Goal: Transaction & Acquisition: Purchase product/service

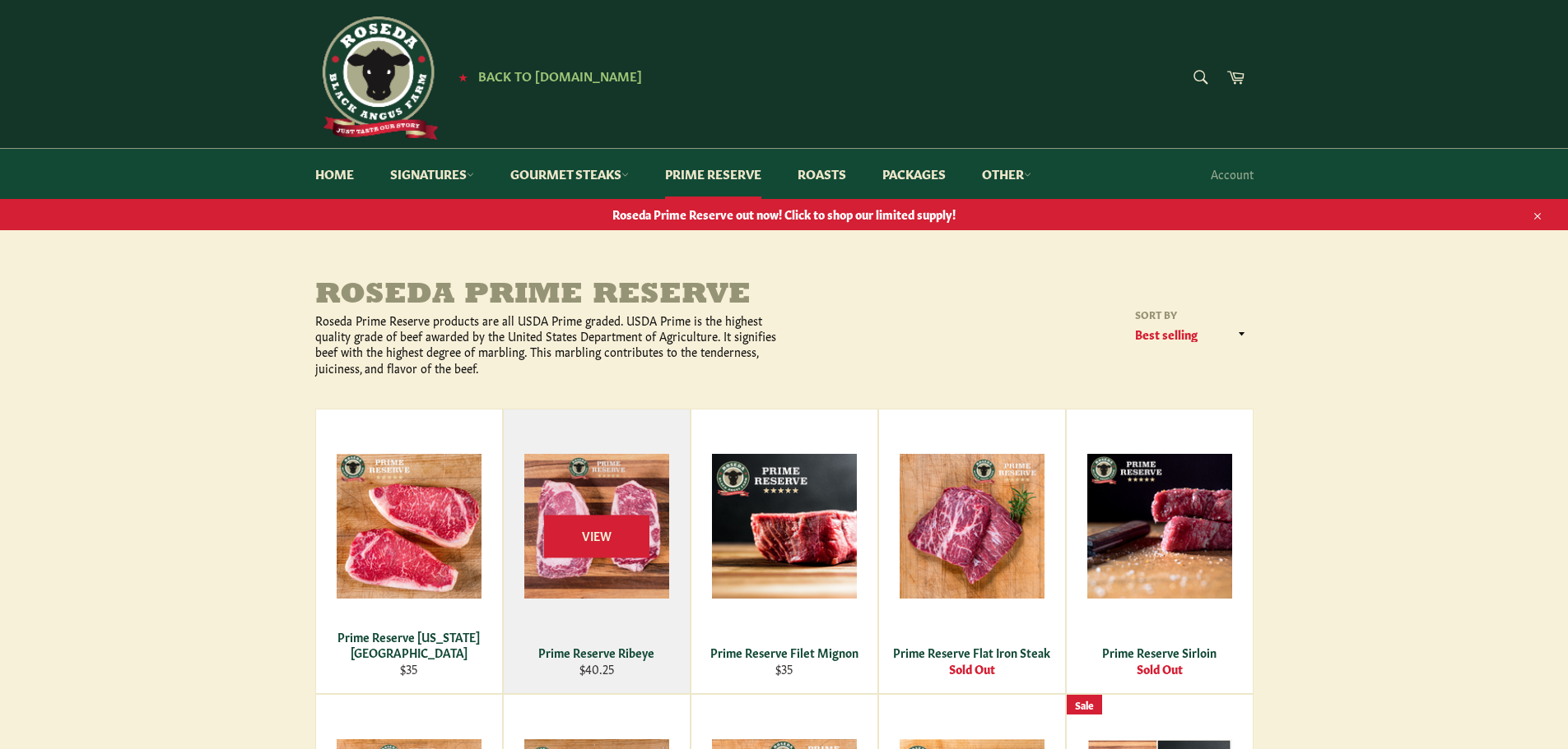
click at [589, 652] on div "Prime Reserve Ribeye" at bounding box center [595, 652] width 165 height 16
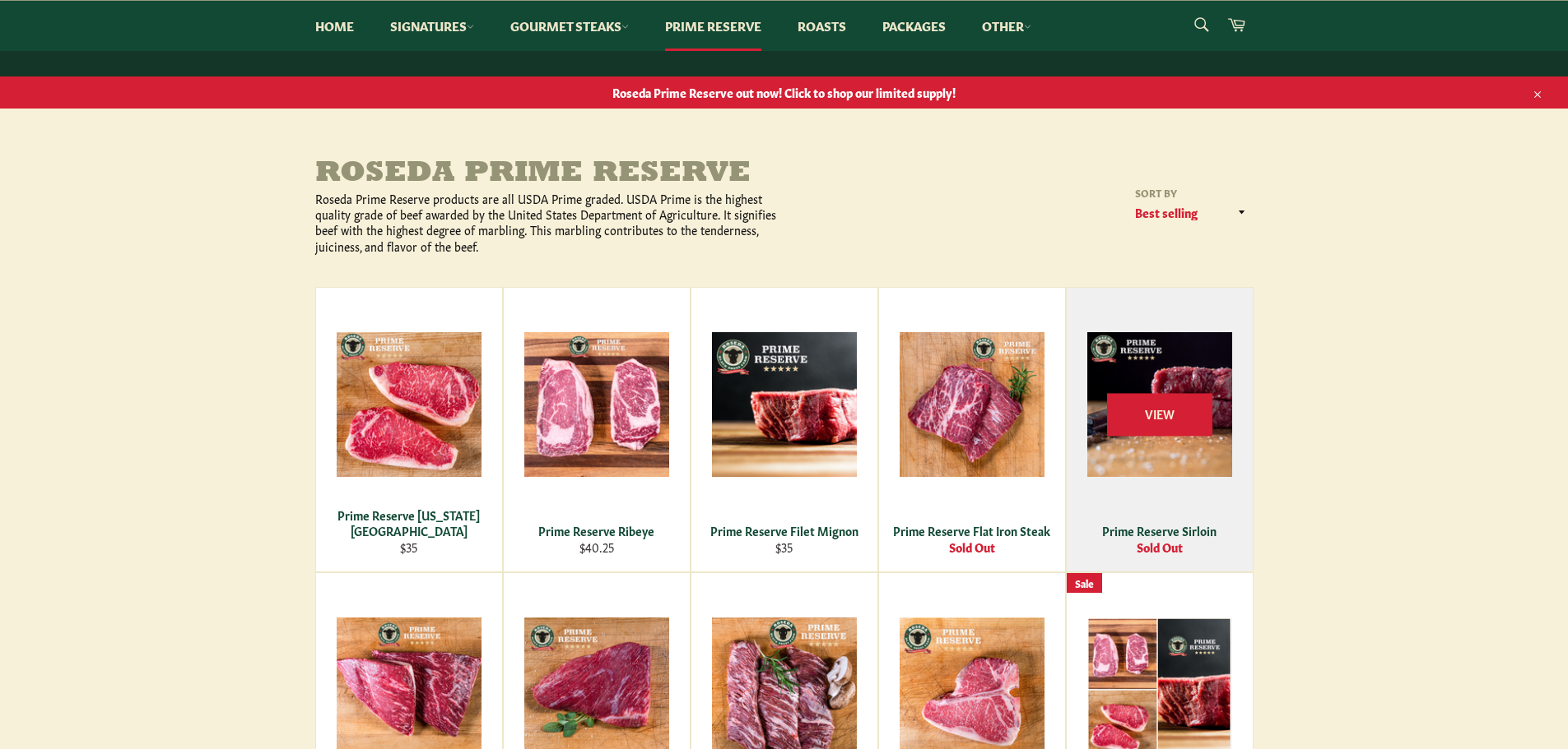
scroll to position [82, 0]
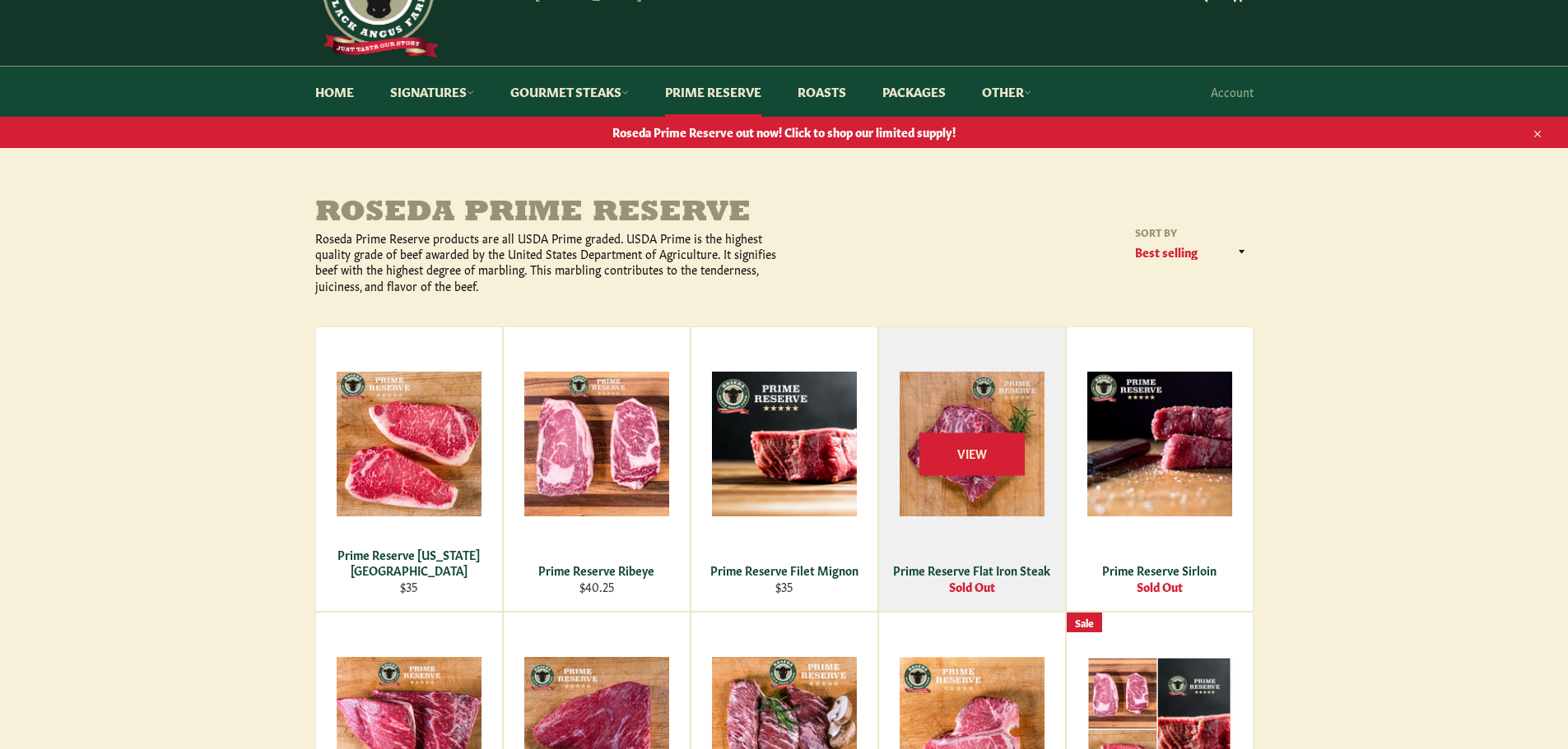
click at [997, 567] on div "Prime Reserve Flat Iron Steak" at bounding box center [971, 570] width 165 height 16
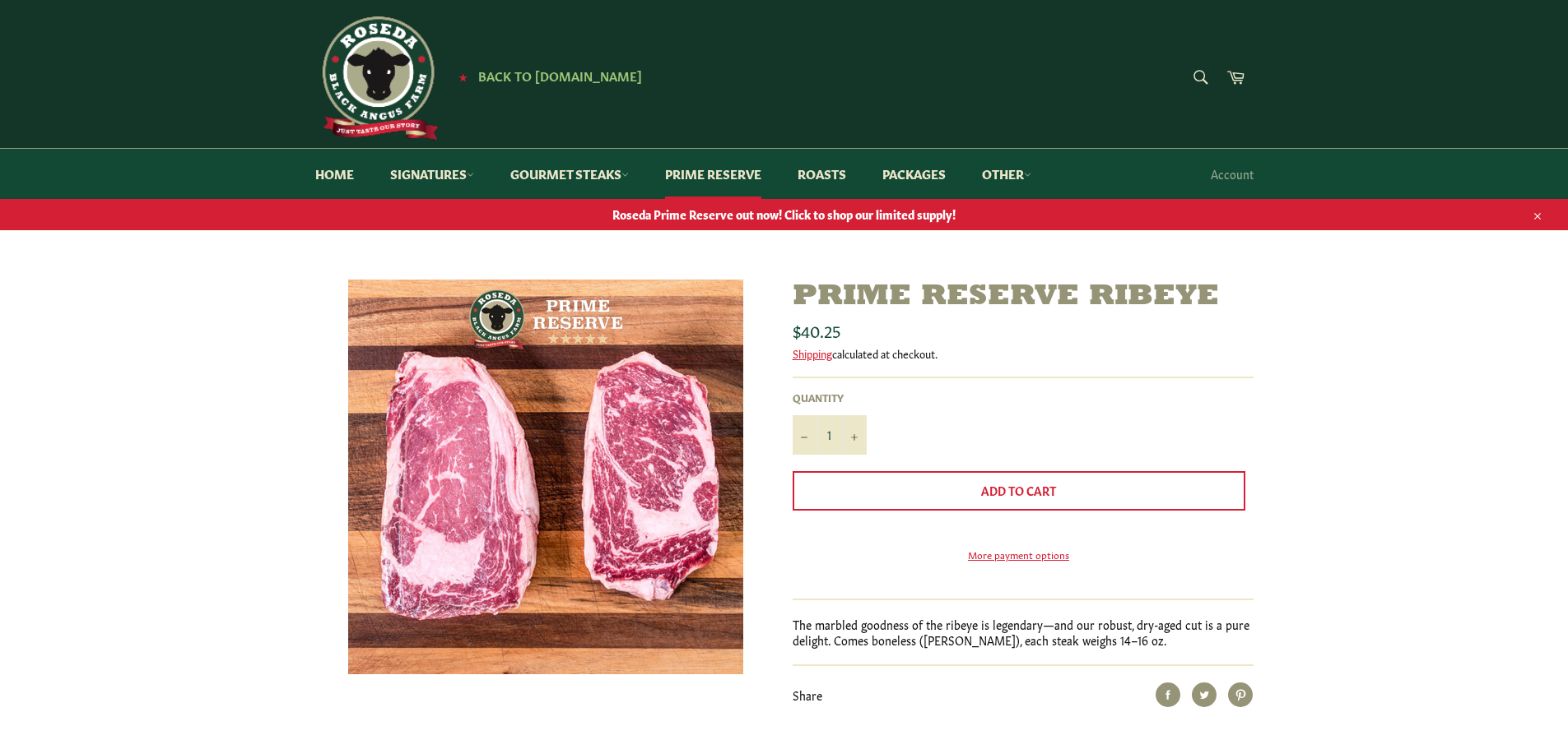
scroll to position [82, 0]
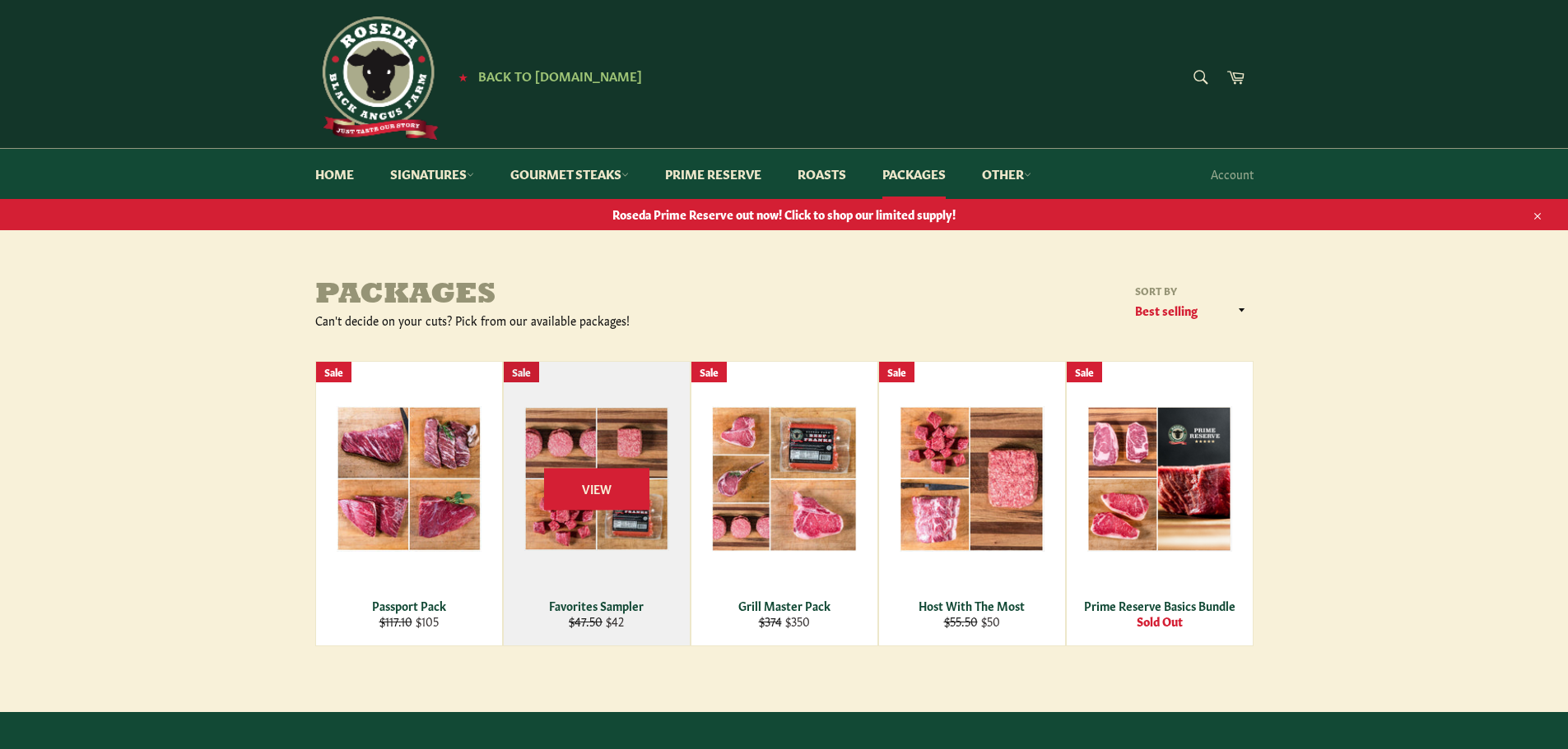
click at [592, 601] on div "Favorites Sampler" at bounding box center [595, 605] width 165 height 16
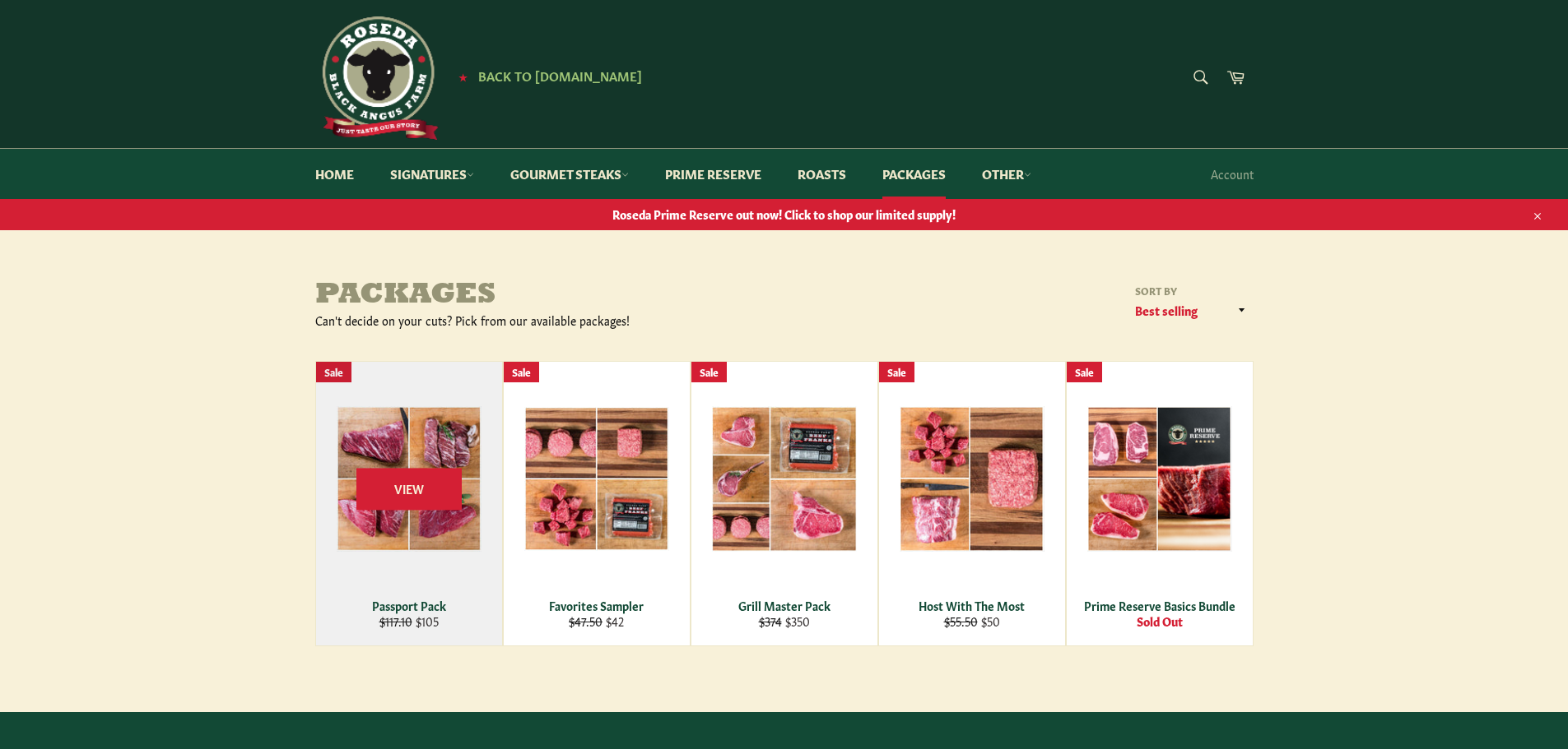
click at [404, 603] on div "Passport Pack" at bounding box center [408, 605] width 165 height 16
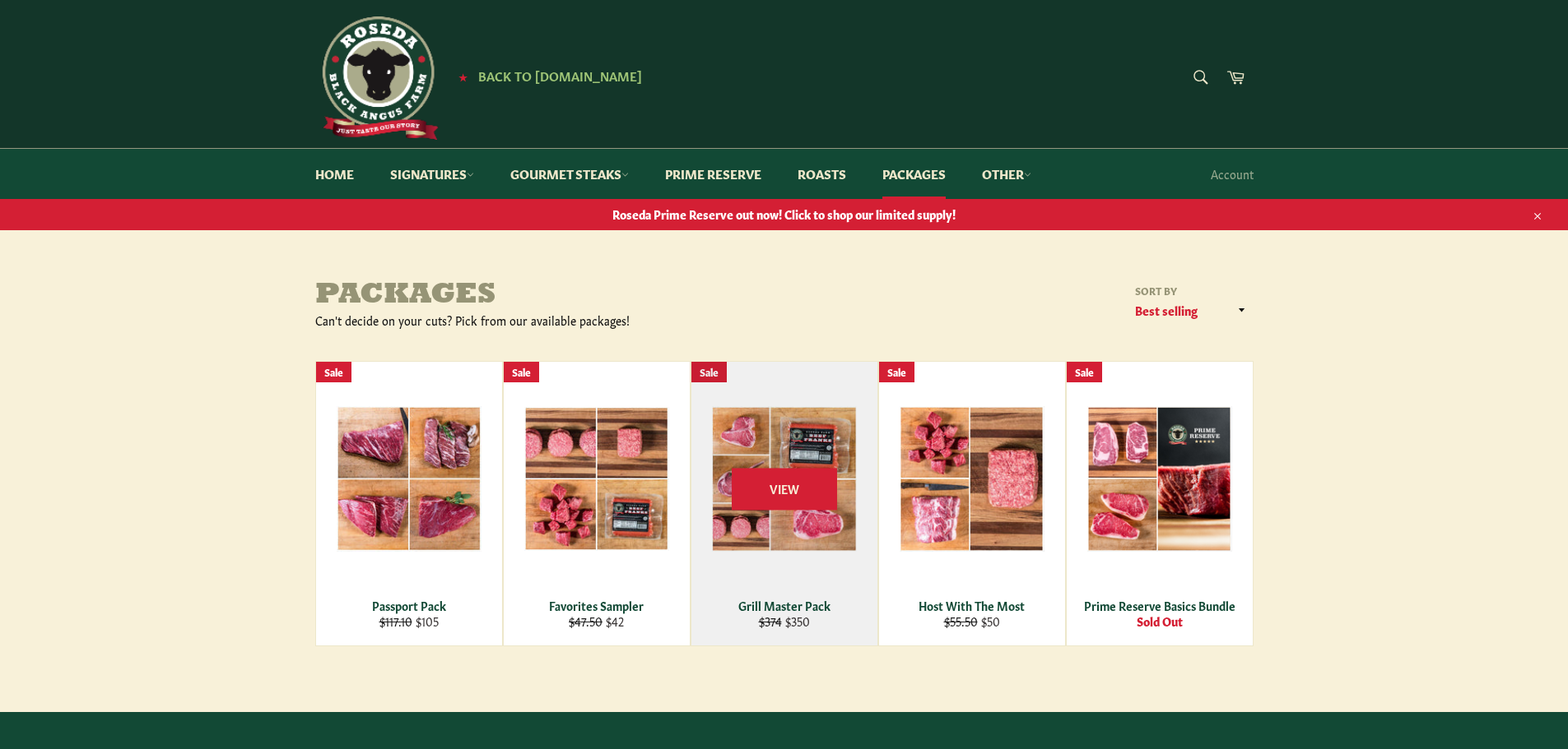
click at [787, 603] on div "Grill Master Pack" at bounding box center [783, 605] width 165 height 16
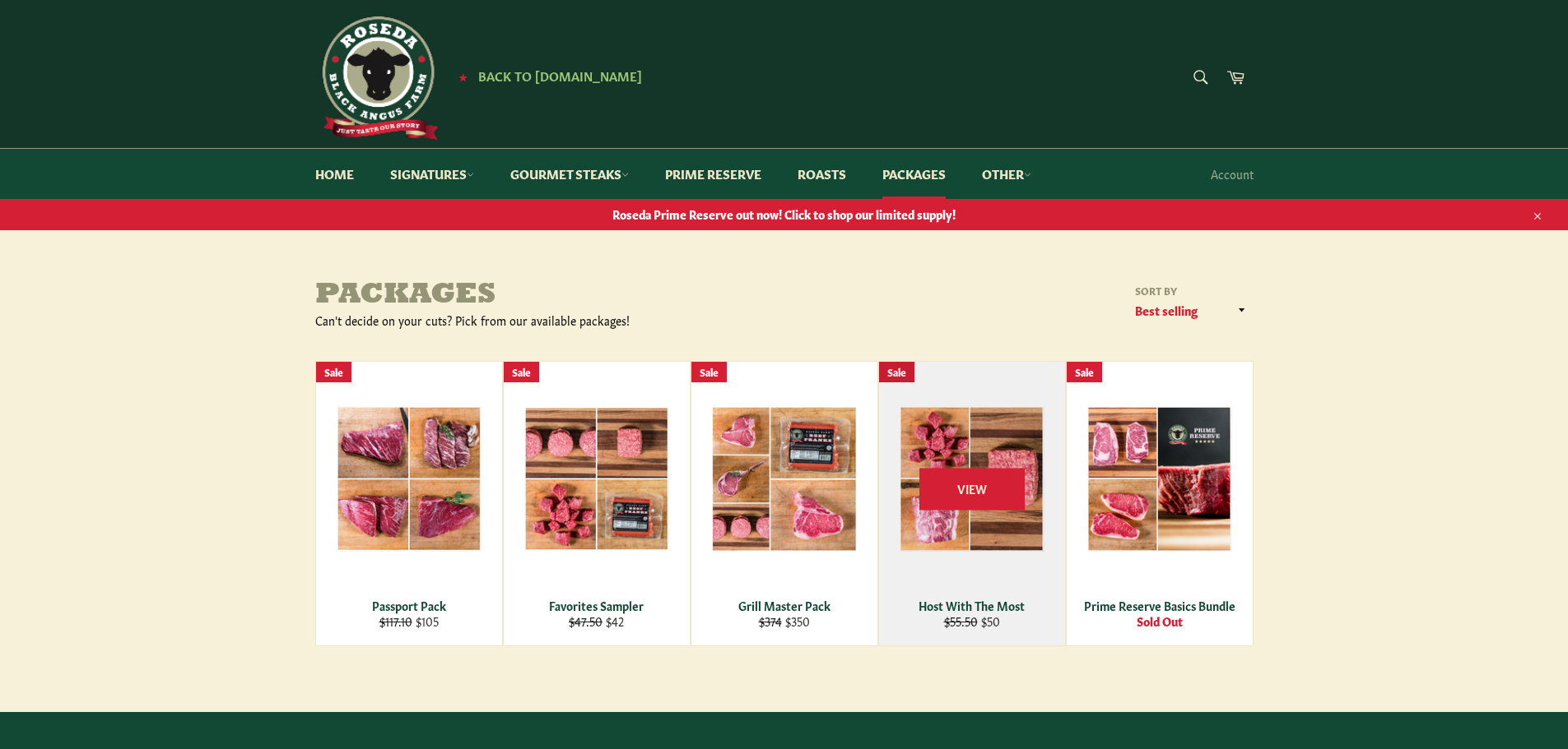
click at [986, 600] on div "Host With The Most" at bounding box center [971, 605] width 165 height 16
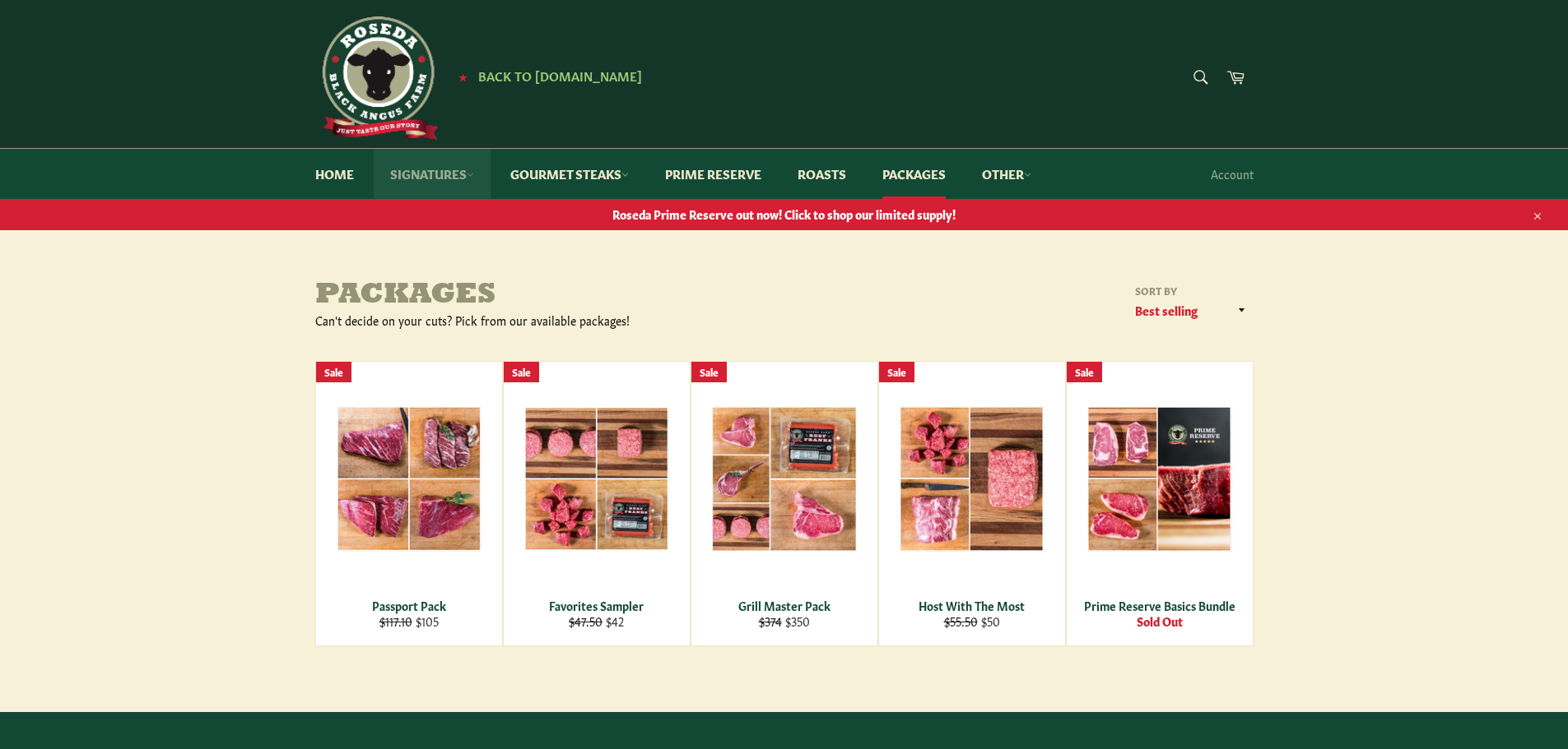
click at [430, 166] on link "Signatures" at bounding box center [431, 174] width 117 height 50
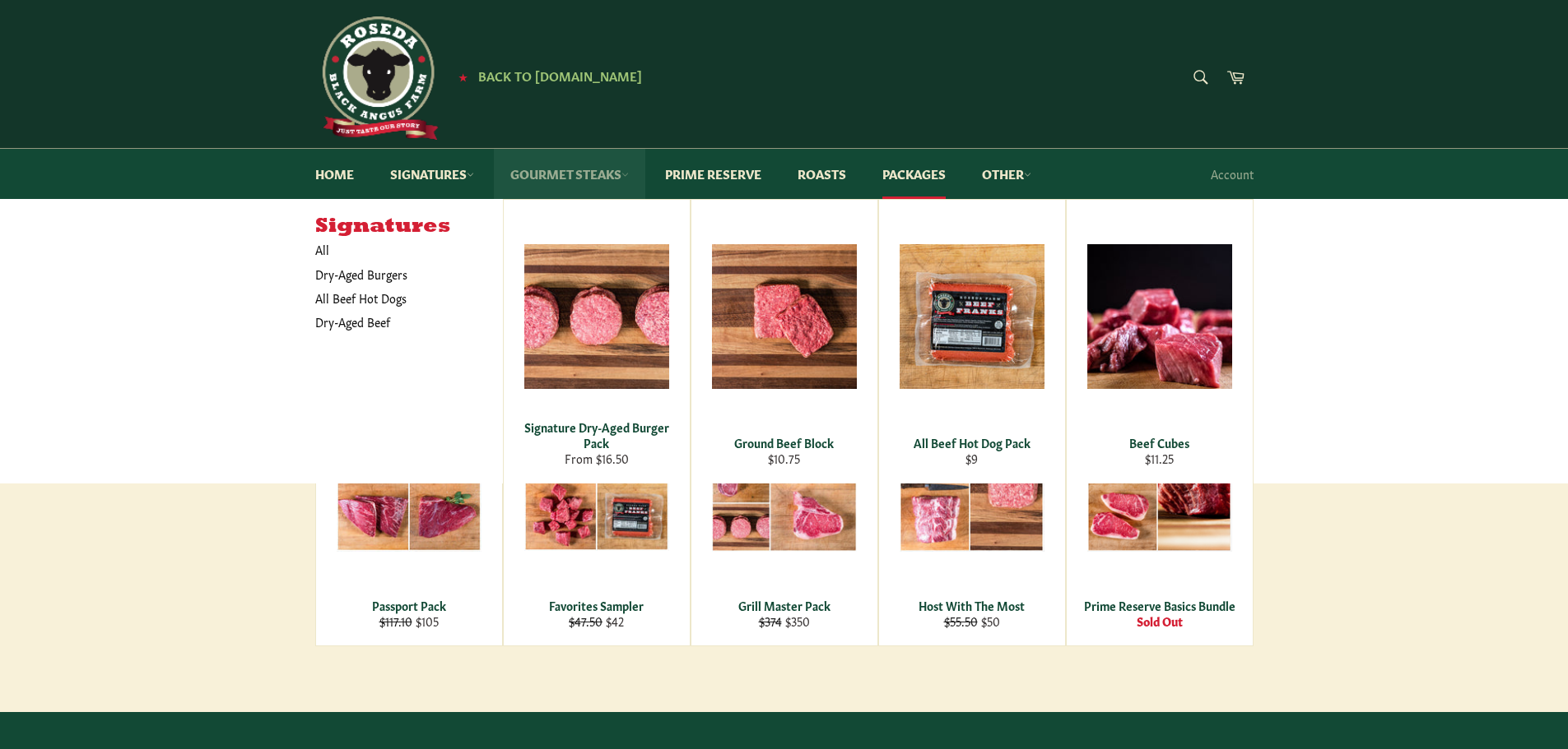
click at [599, 171] on link "Gourmet Steaks" at bounding box center [569, 174] width 151 height 50
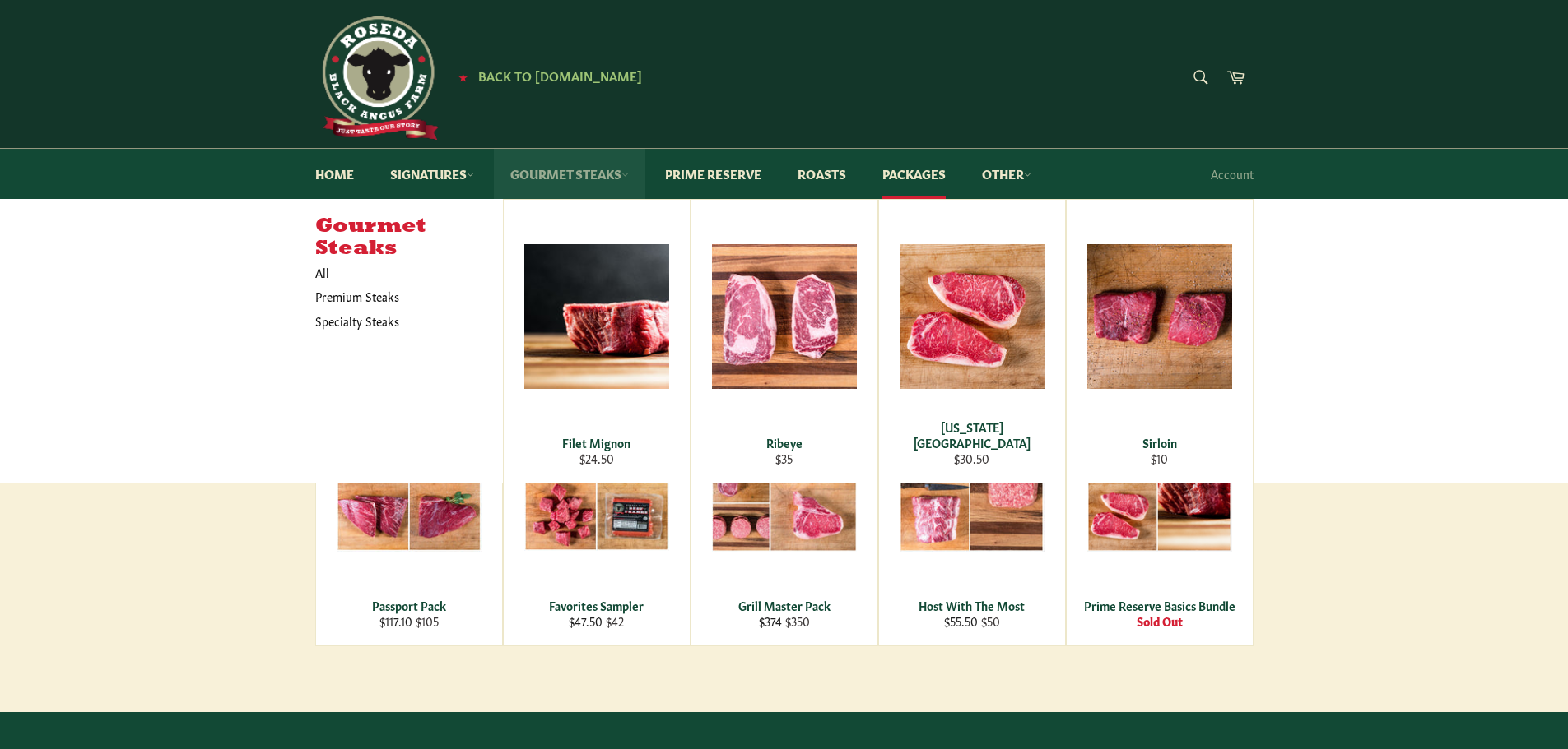
click at [567, 164] on link "Gourmet Steaks" at bounding box center [569, 174] width 151 height 50
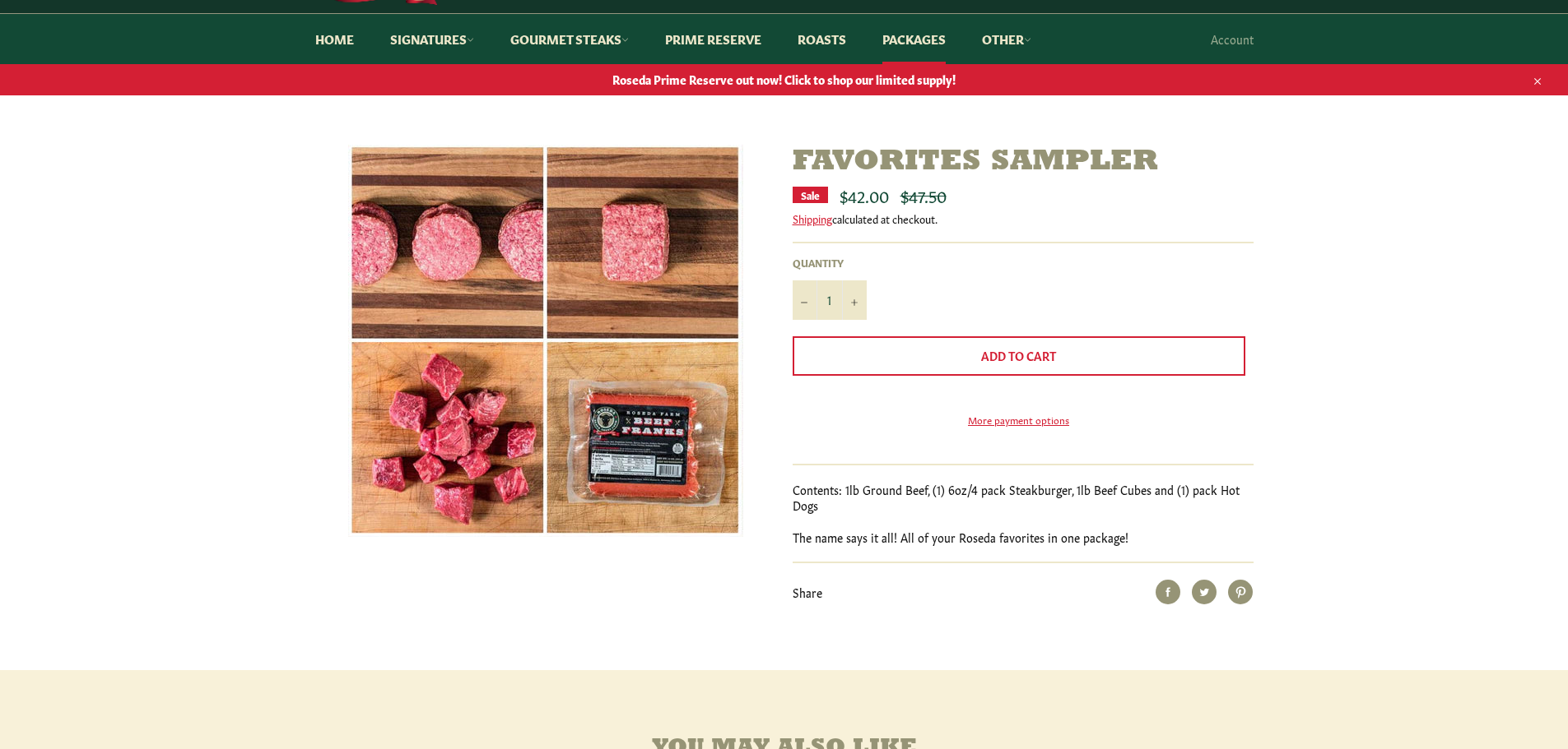
scroll to position [164, 0]
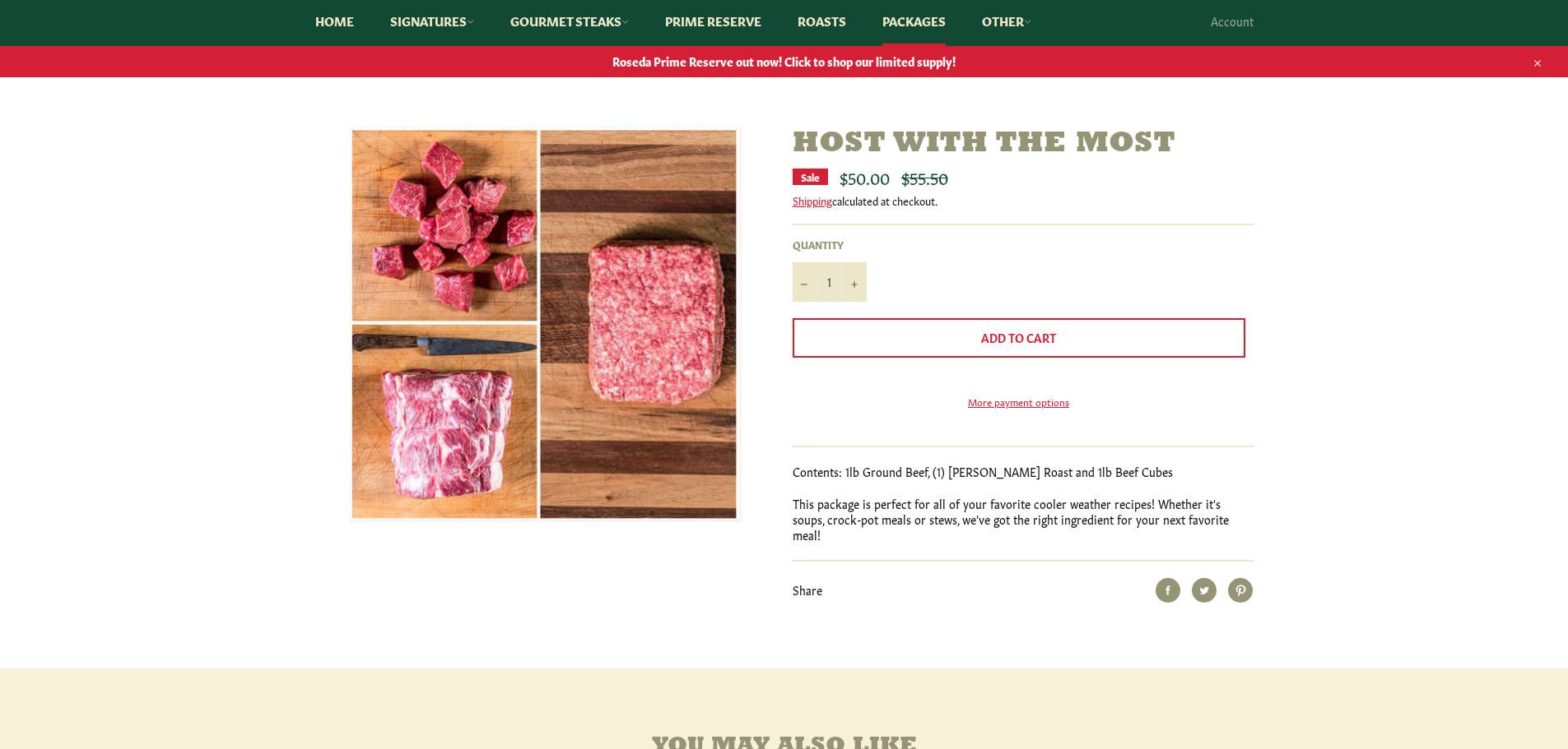
scroll to position [164, 0]
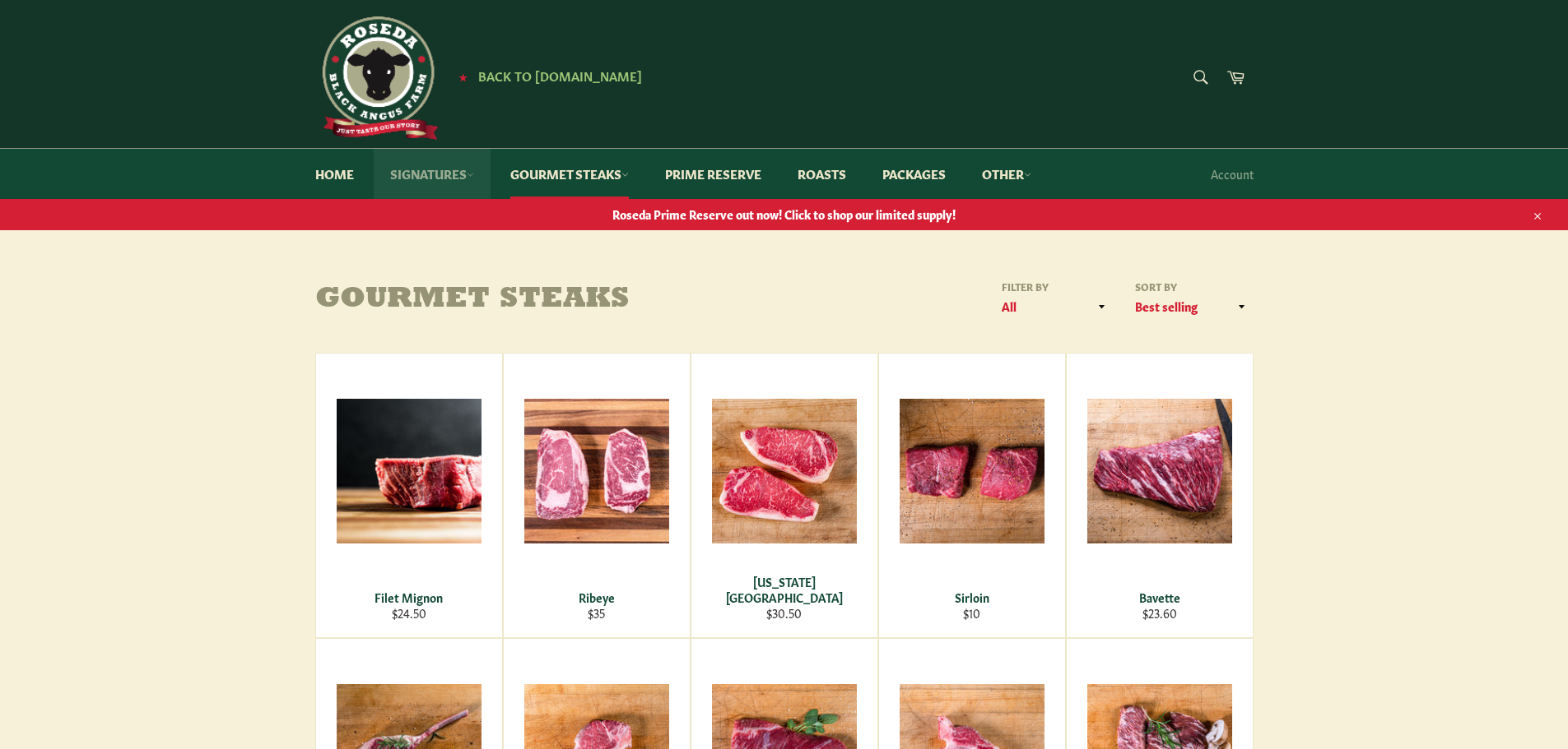
click at [438, 169] on link "Signatures" at bounding box center [431, 174] width 117 height 50
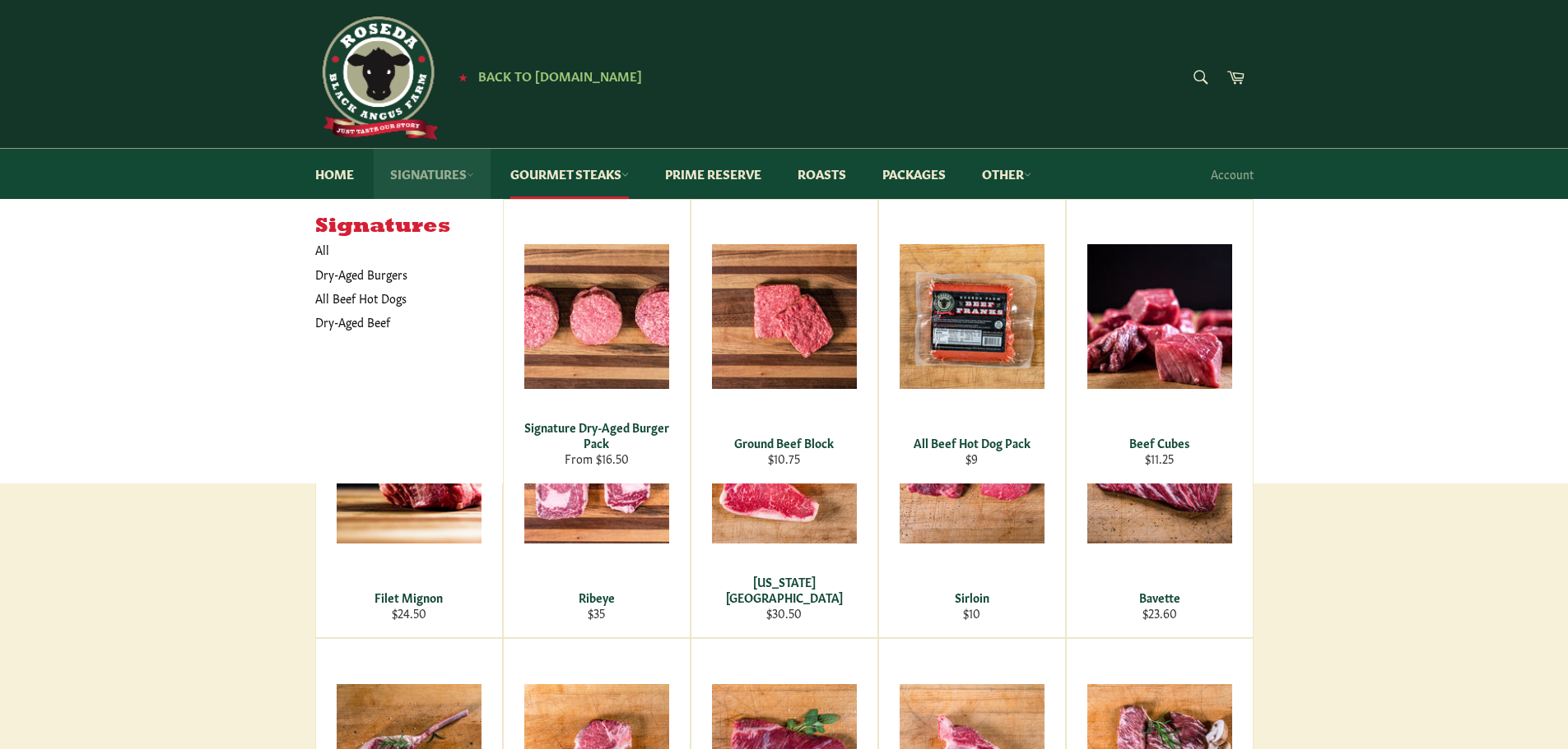
click at [418, 173] on link "Signatures" at bounding box center [431, 174] width 117 height 50
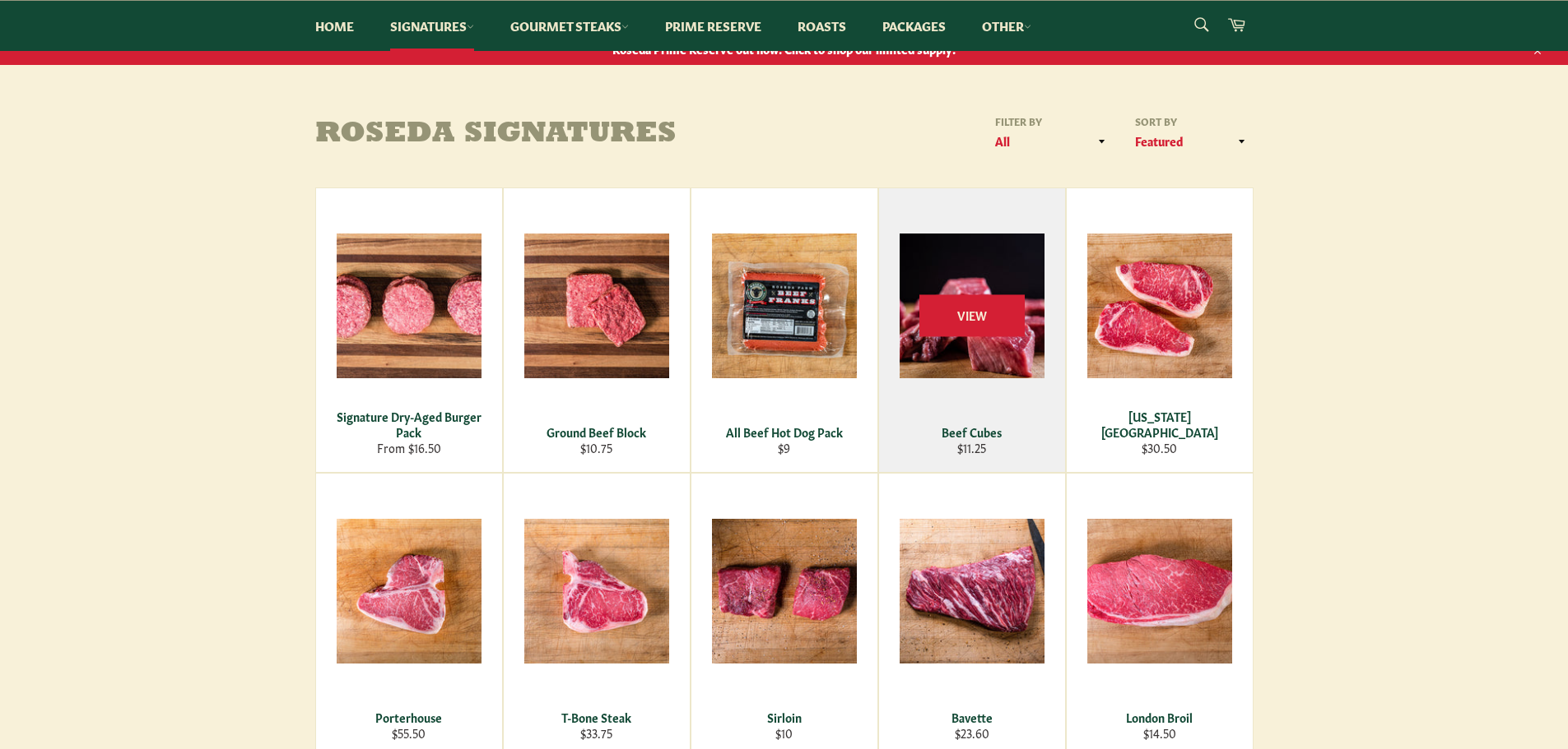
scroll to position [164, 0]
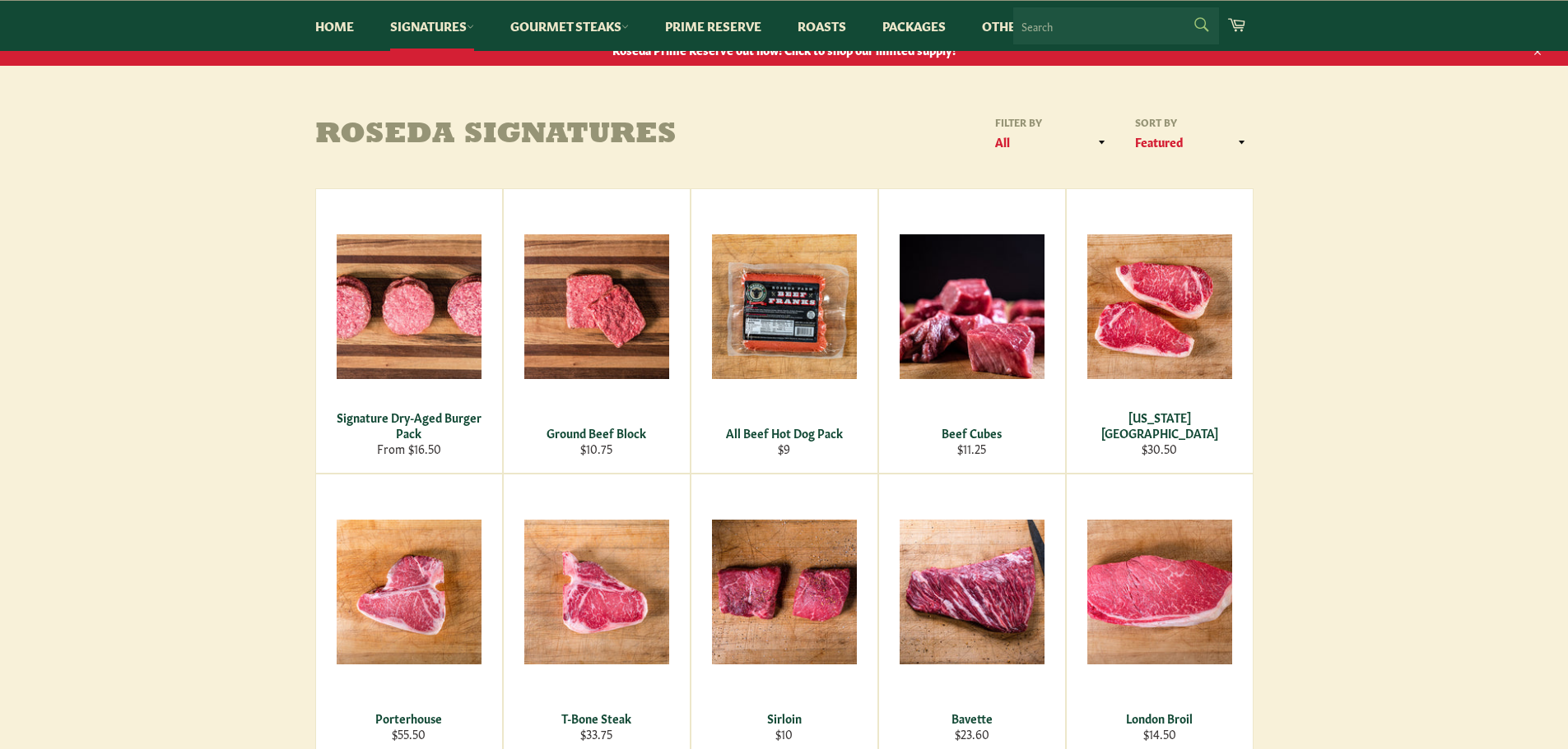
click at [1200, 24] on form "Search Search" at bounding box center [1116, 26] width 205 height 37
